Goal: Transaction & Acquisition: Purchase product/service

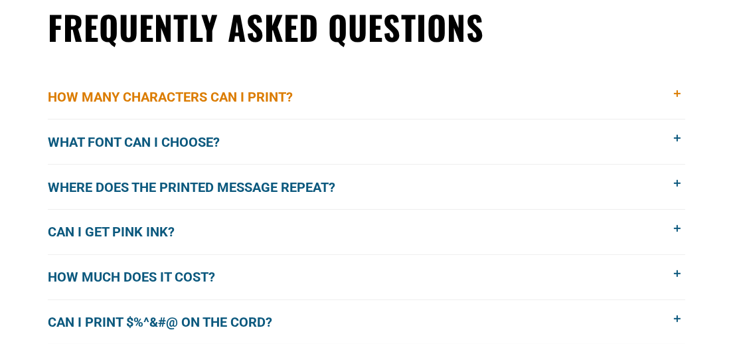
click at [252, 99] on span "How many characters can I print?" at bounding box center [180, 97] width 265 height 20
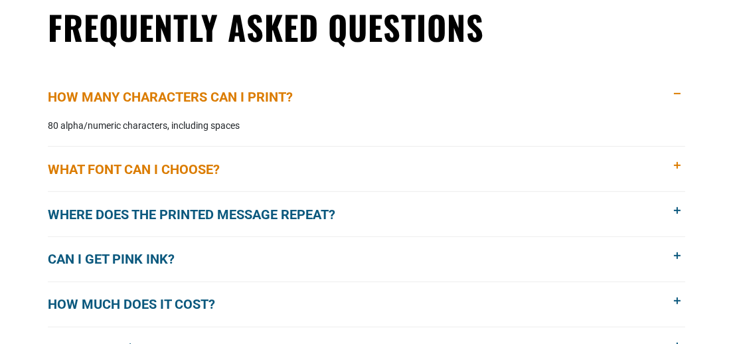
click at [206, 171] on span "What font can I choose?" at bounding box center [144, 169] width 192 height 20
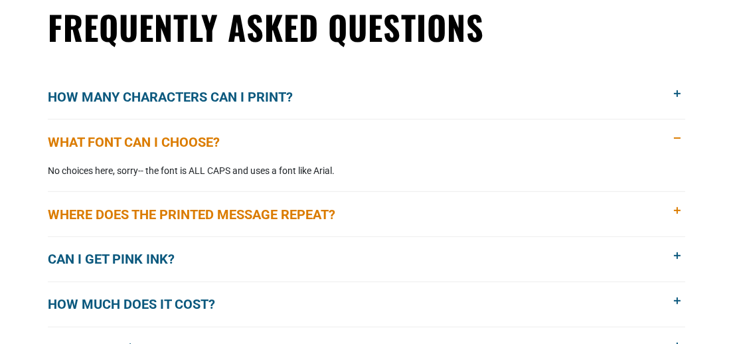
click at [212, 213] on span "Where does the printed message repeat?" at bounding box center [201, 214] width 307 height 20
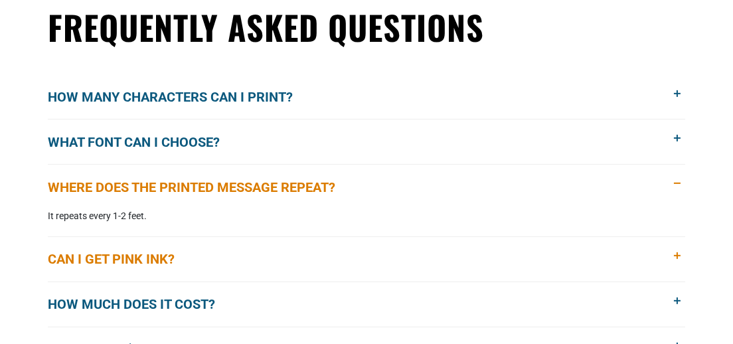
click at [149, 254] on span "Can I get pink ink?" at bounding box center [121, 259] width 147 height 20
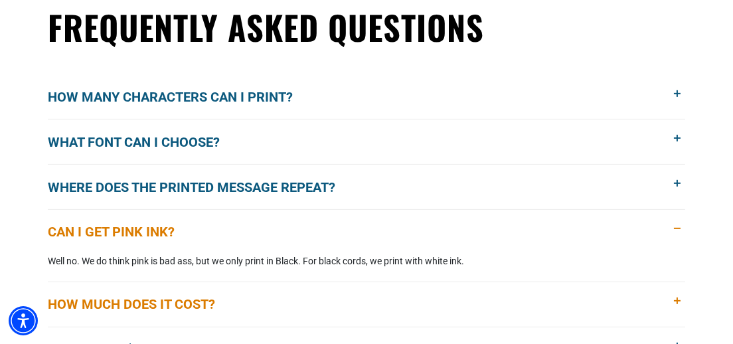
click at [171, 302] on span "How much does it cost?" at bounding box center [141, 304] width 187 height 20
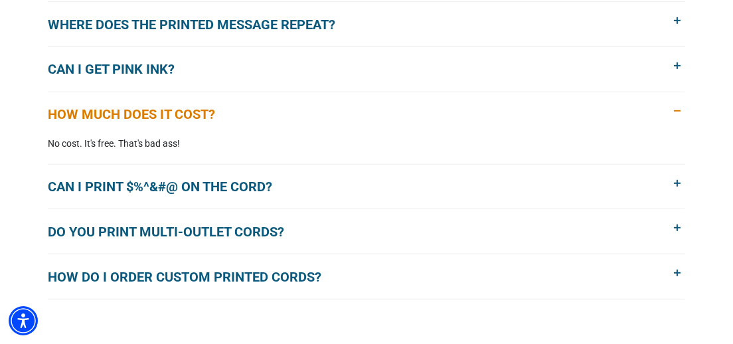
scroll to position [1217, 0]
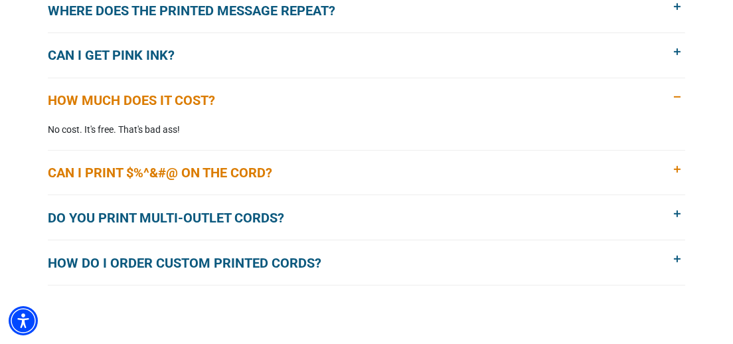
click at [222, 167] on span "Can I print $%^&#@ on the cord?" at bounding box center [170, 173] width 244 height 20
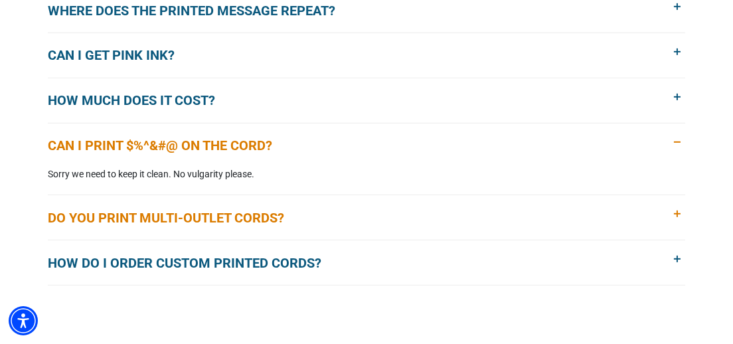
click at [224, 218] on span "Do you print multi-outlet cords?" at bounding box center [176, 218] width 256 height 20
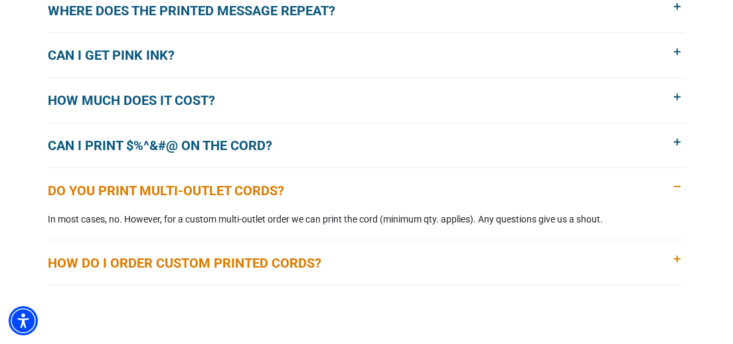
click at [237, 260] on span "How do I order custom printed cords?" at bounding box center [194, 263] width 293 height 20
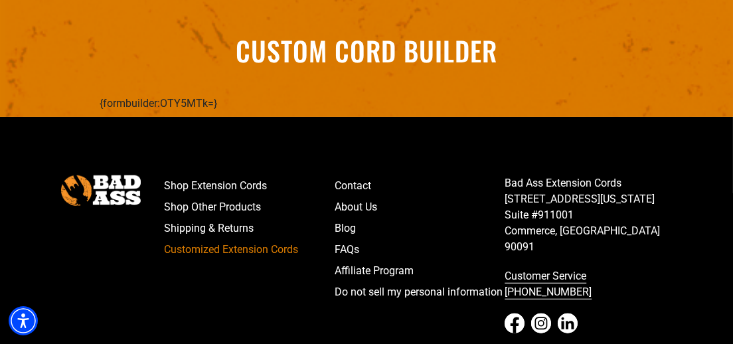
scroll to position [1669, 0]
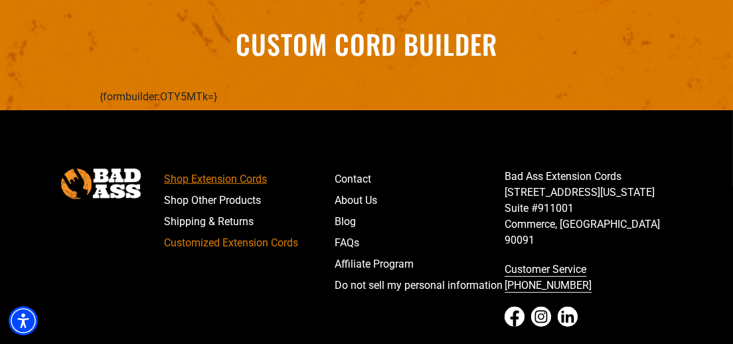
click at [230, 183] on link "Shop Extension Cords" at bounding box center [249, 179] width 171 height 21
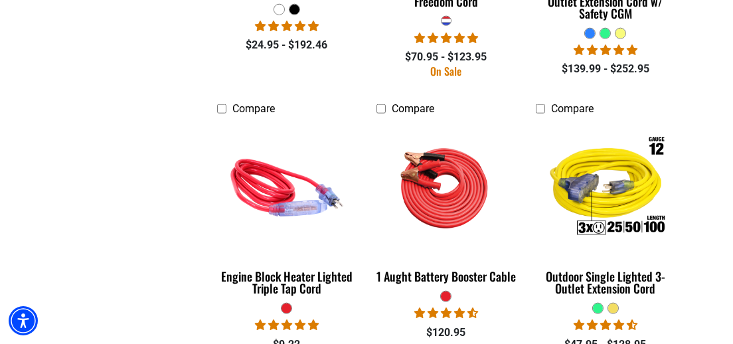
scroll to position [2482, 0]
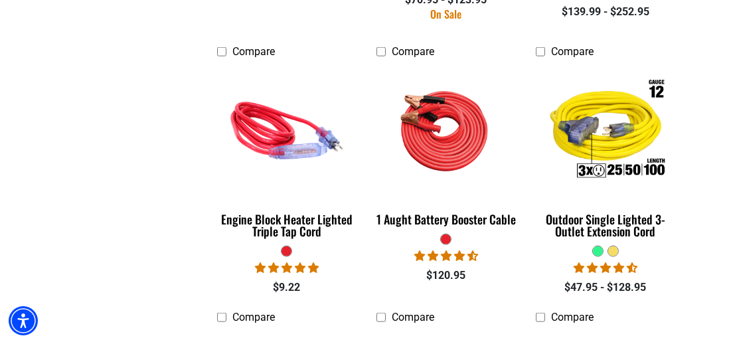
drag, startPoint x: 736, startPoint y: 43, endPoint x: 745, endPoint y: 269, distance: 225.9
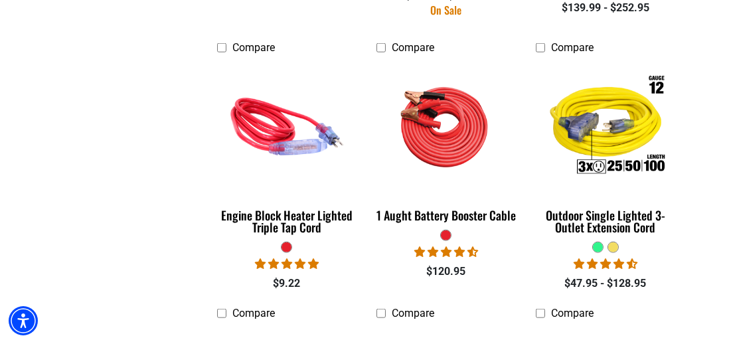
scroll to position [2787, 0]
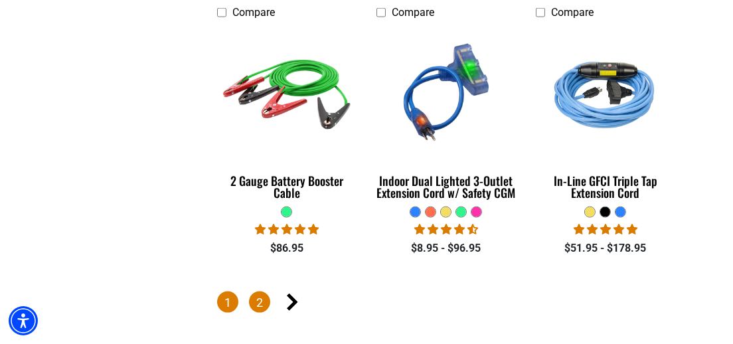
click at [259, 297] on link "2" at bounding box center [259, 301] width 21 height 21
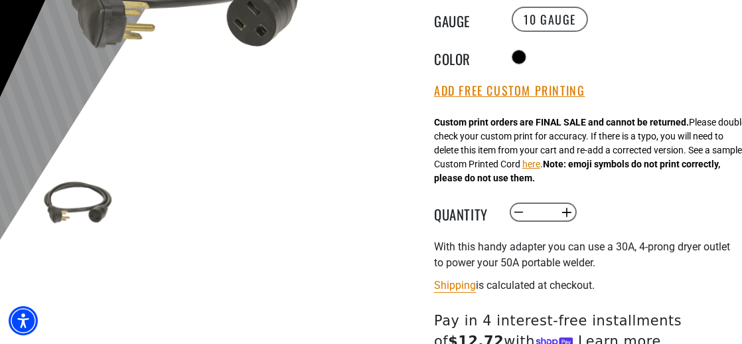
scroll to position [341, 0]
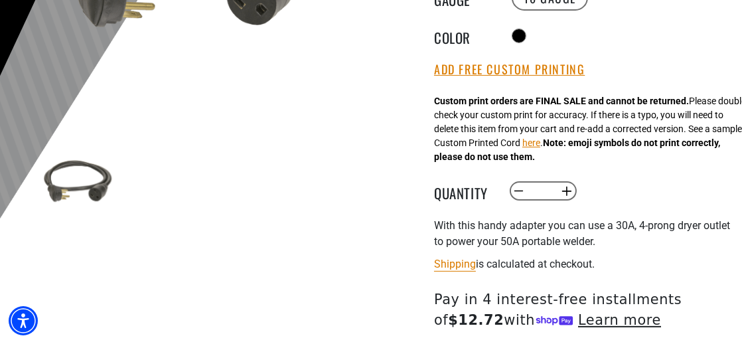
drag, startPoint x: 744, startPoint y: 42, endPoint x: 745, endPoint y: 117, distance: 75.0
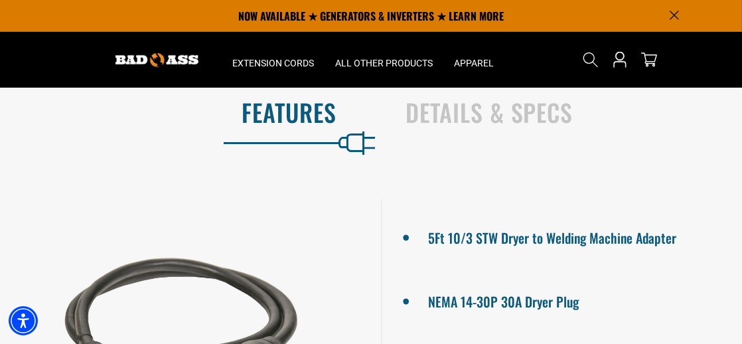
scroll to position [744, 0]
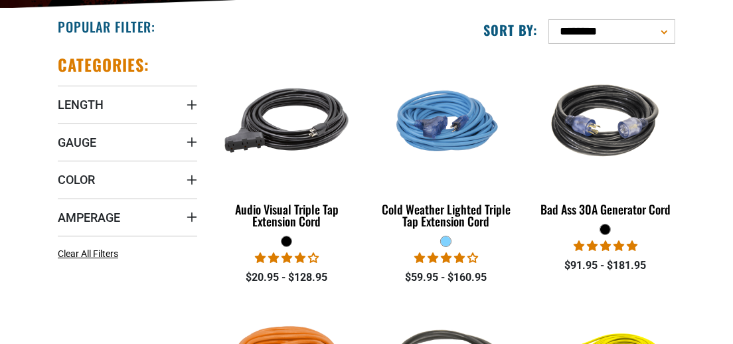
scroll to position [286, 0]
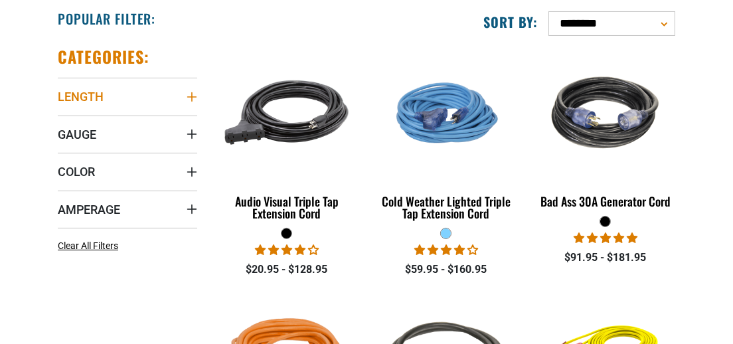
click at [191, 95] on icon "Length" at bounding box center [191, 96] width 9 height 9
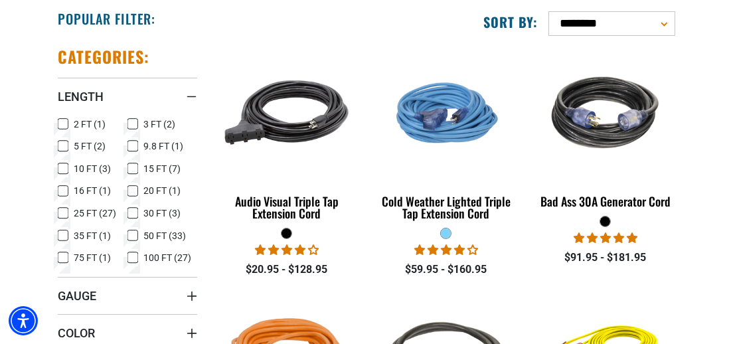
scroll to position [0, 0]
click at [131, 191] on icon at bounding box center [132, 191] width 11 height 17
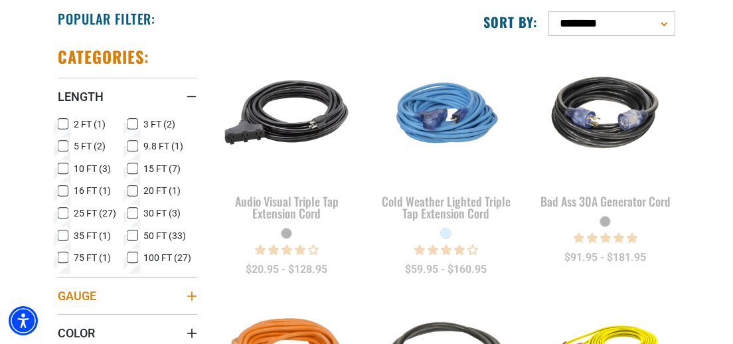
click at [190, 299] on icon "Gauge" at bounding box center [192, 296] width 11 height 11
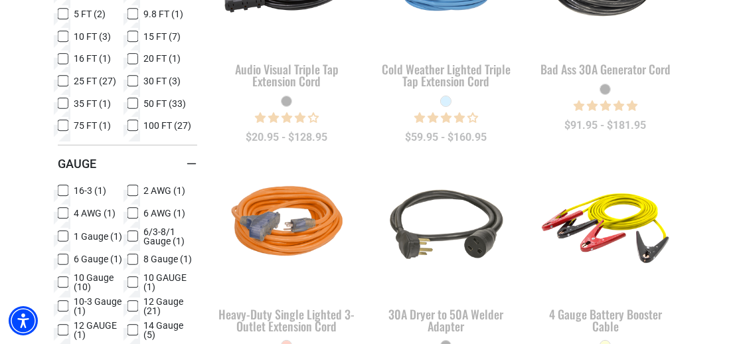
scroll to position [450, 0]
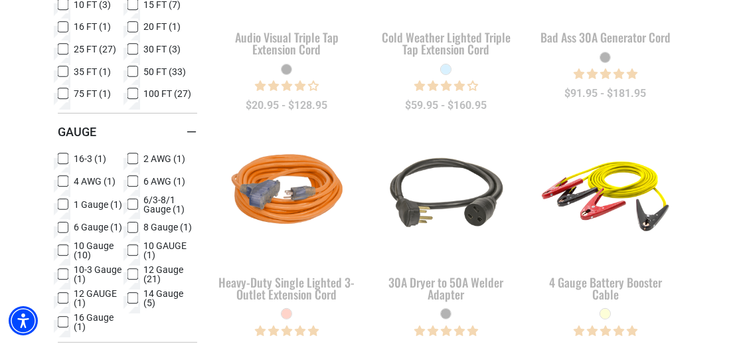
click at [131, 230] on icon at bounding box center [132, 227] width 11 height 17
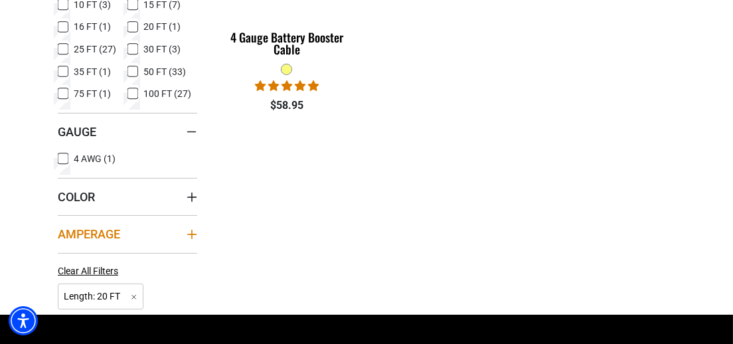
click at [188, 231] on icon "Amperage" at bounding box center [192, 234] width 11 height 11
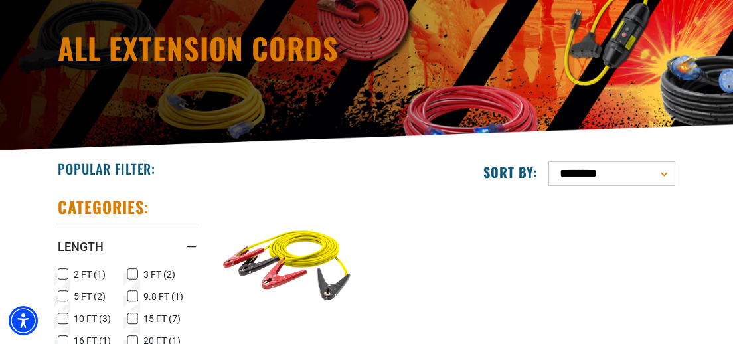
scroll to position [0, 0]
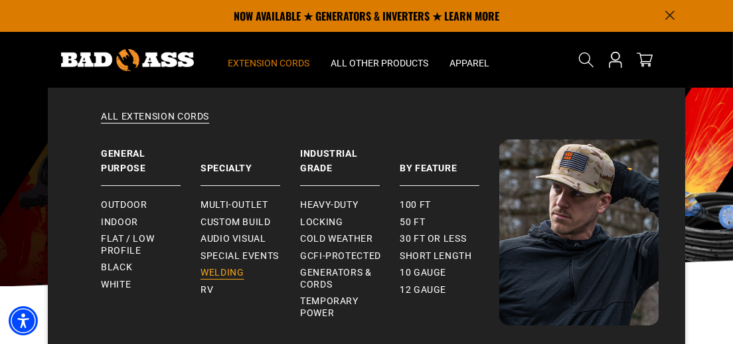
click at [234, 277] on span "Welding" at bounding box center [221, 273] width 43 height 12
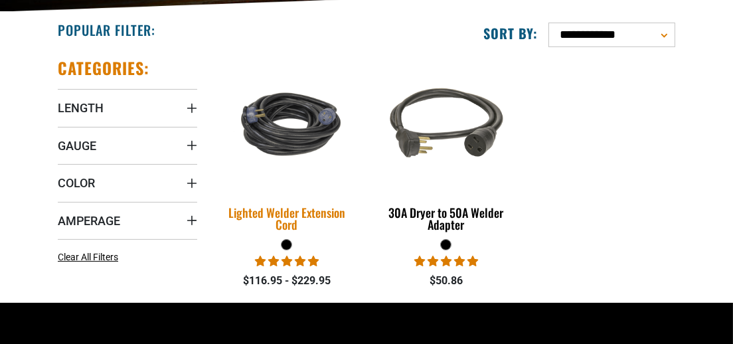
click at [301, 214] on div "Lighted Welder Extension Cord" at bounding box center [286, 218] width 139 height 24
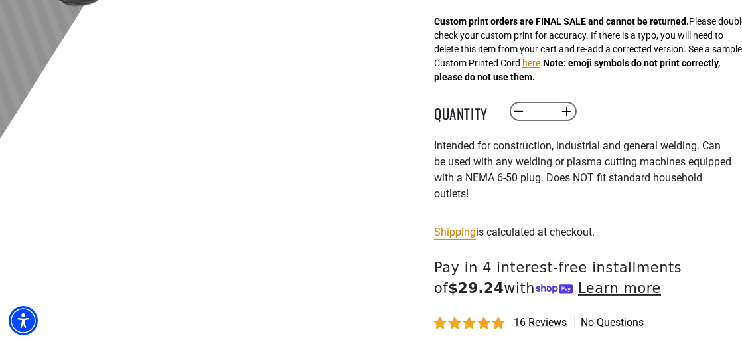
drag, startPoint x: 745, startPoint y: 84, endPoint x: 745, endPoint y: 127, distance: 43.8
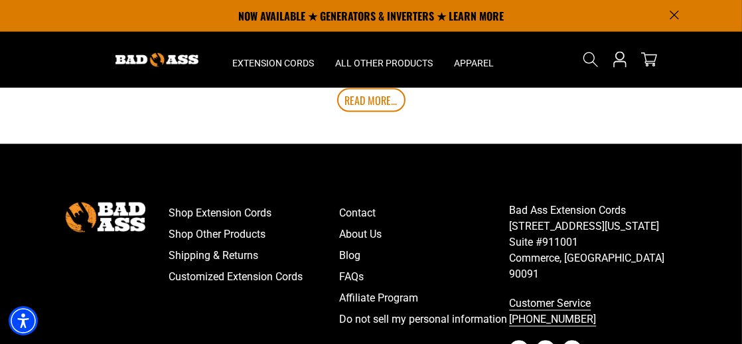
scroll to position [2451, 0]
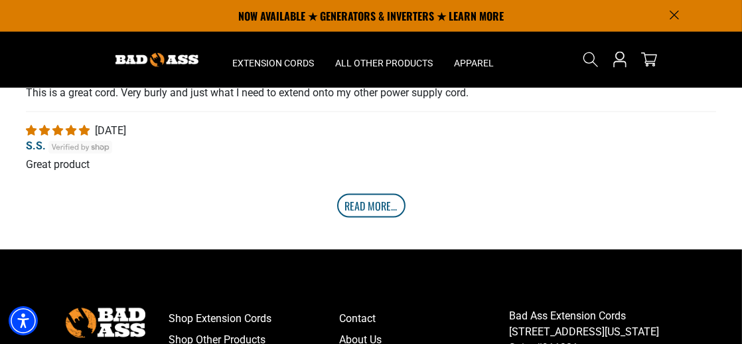
click at [368, 206] on link "Read More..." at bounding box center [371, 206] width 68 height 24
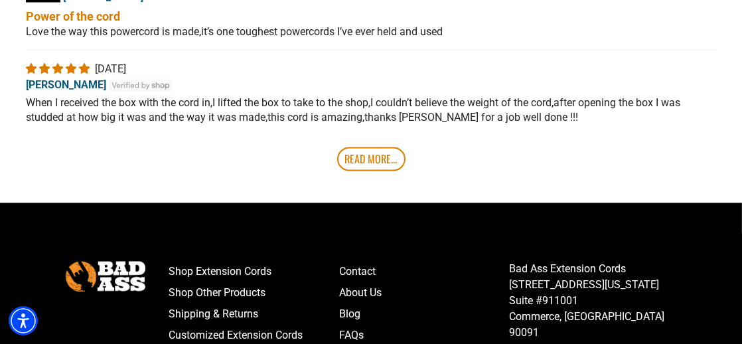
scroll to position [2838, 0]
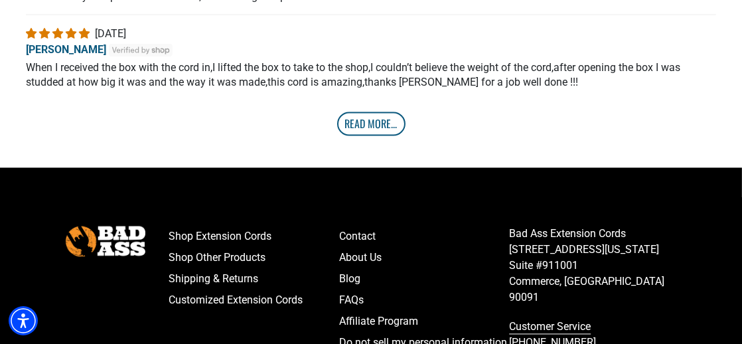
click at [386, 120] on link "Read More..." at bounding box center [371, 124] width 68 height 24
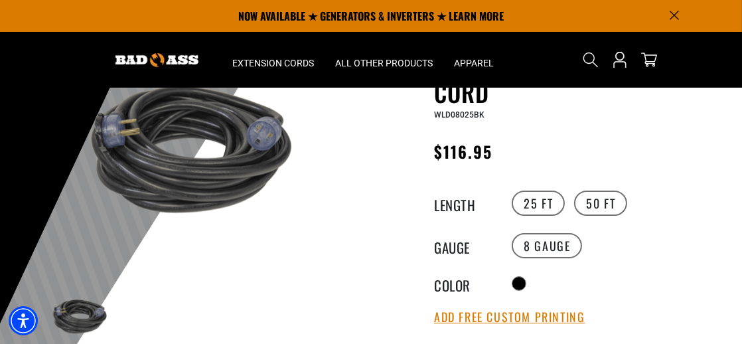
scroll to position [58, 0]
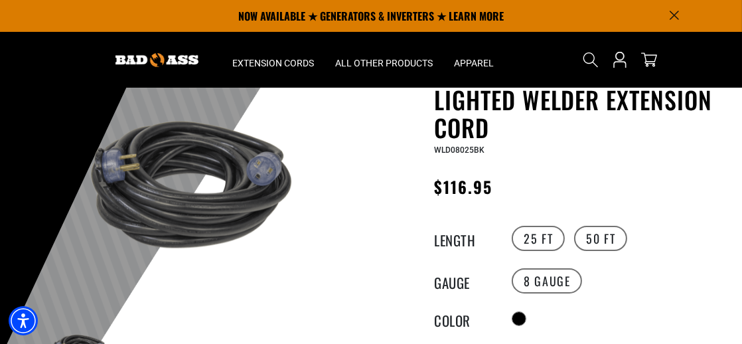
click at [174, 202] on img at bounding box center [183, 184] width 288 height 192
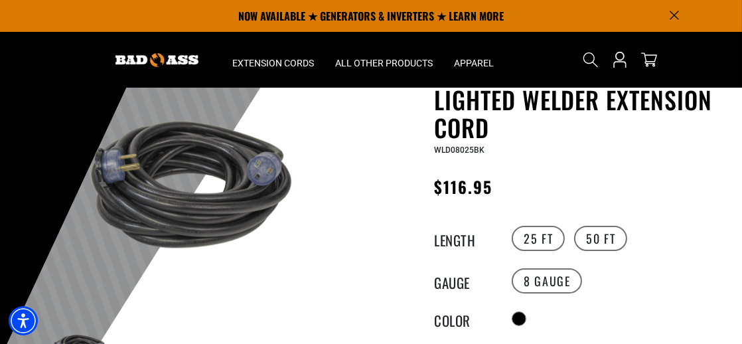
click at [174, 202] on img at bounding box center [183, 184] width 288 height 192
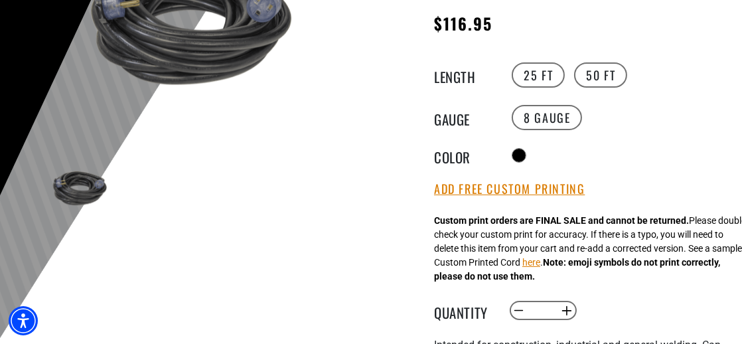
scroll to position [0, 0]
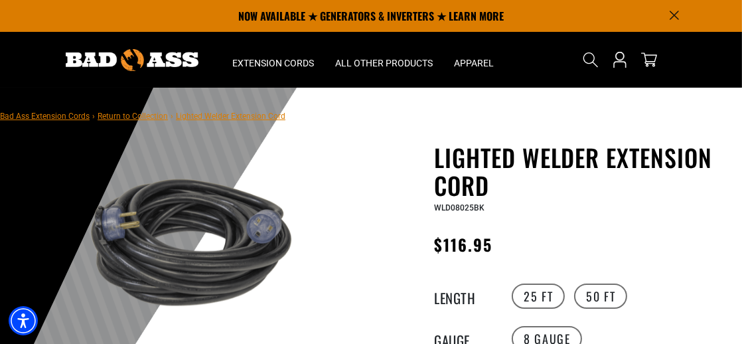
click at [263, 236] on img at bounding box center [183, 242] width 288 height 192
